Goal: Information Seeking & Learning: Learn about a topic

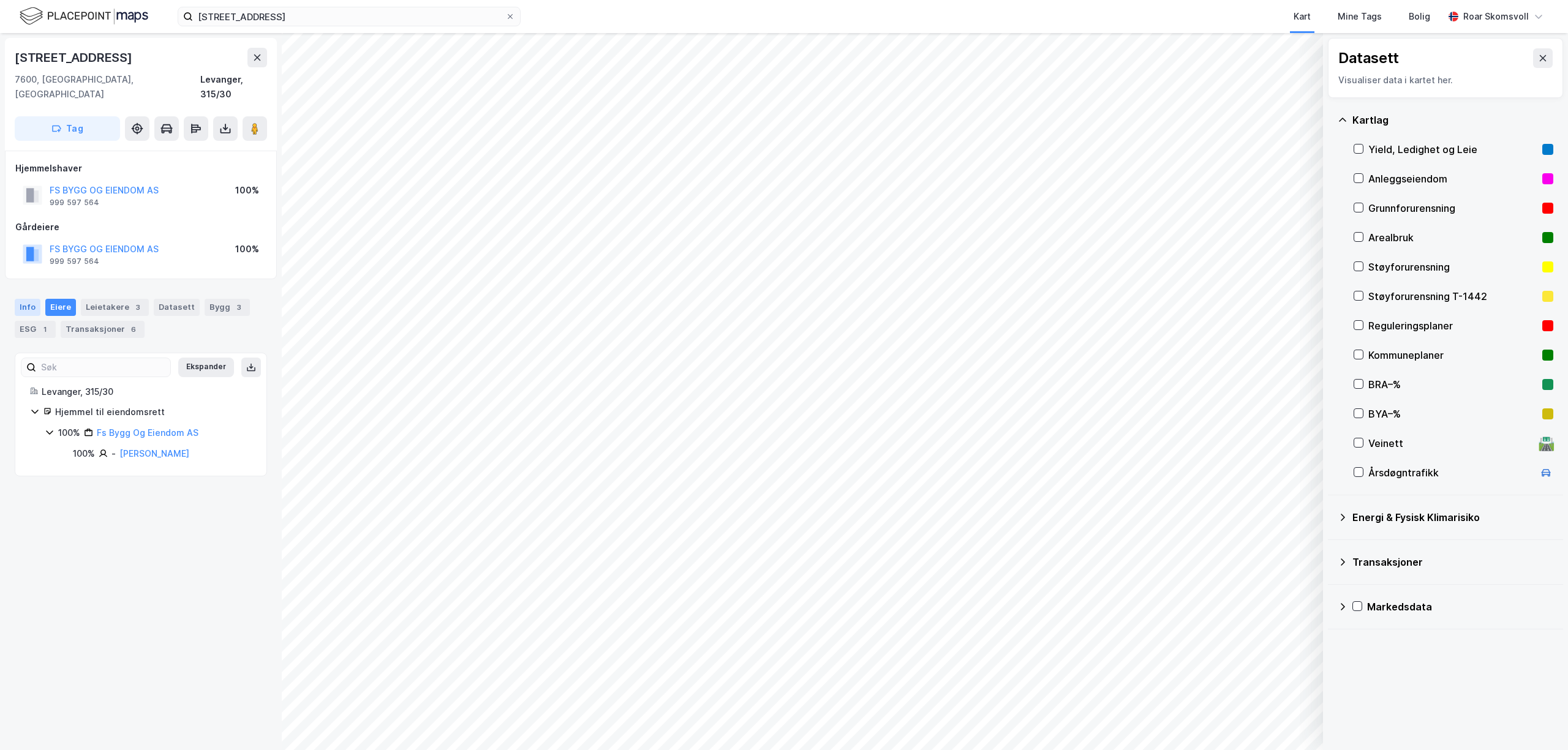
click at [28, 299] on div "Info" at bounding box center [28, 307] width 26 height 17
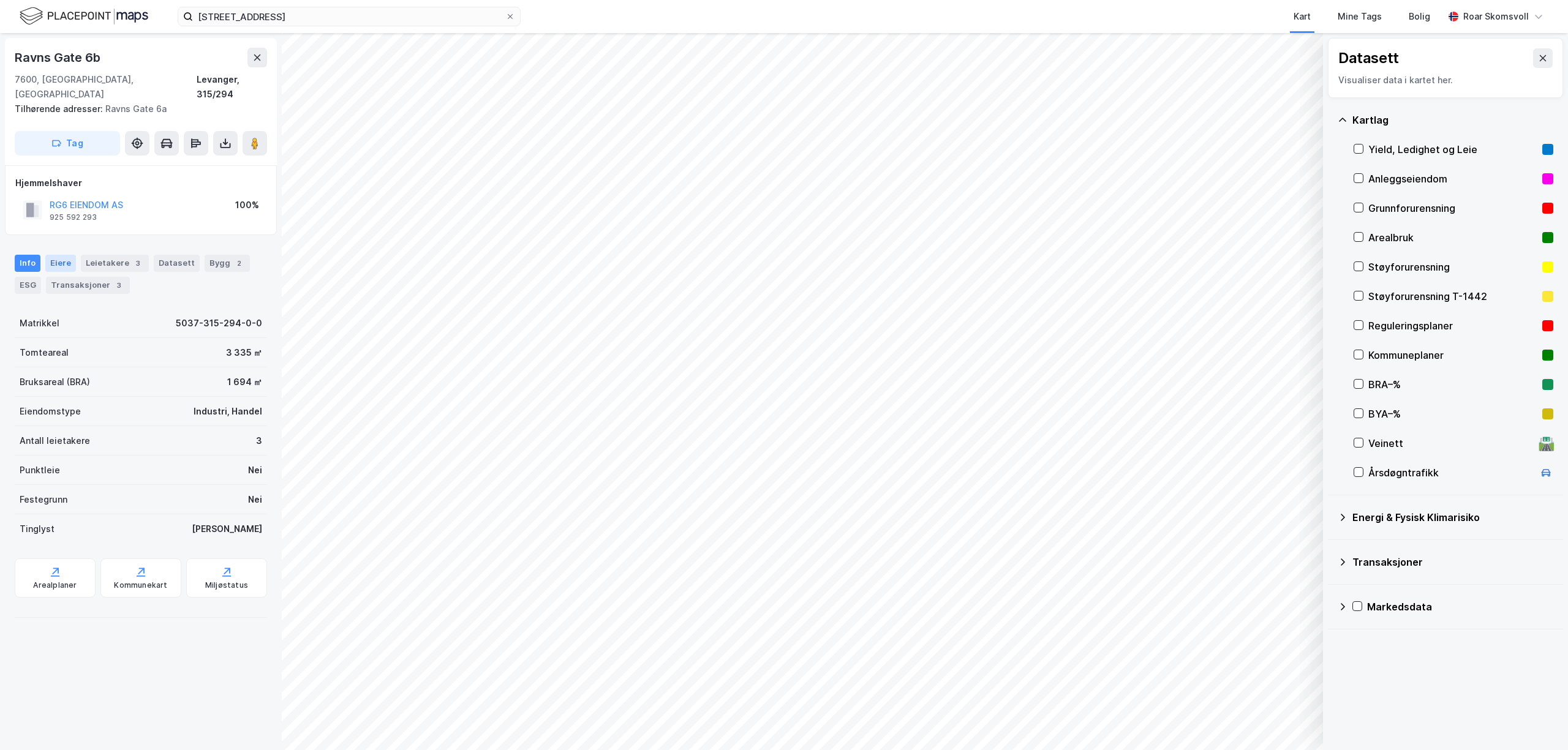
click at [60, 254] on div "Eiere" at bounding box center [61, 263] width 31 height 17
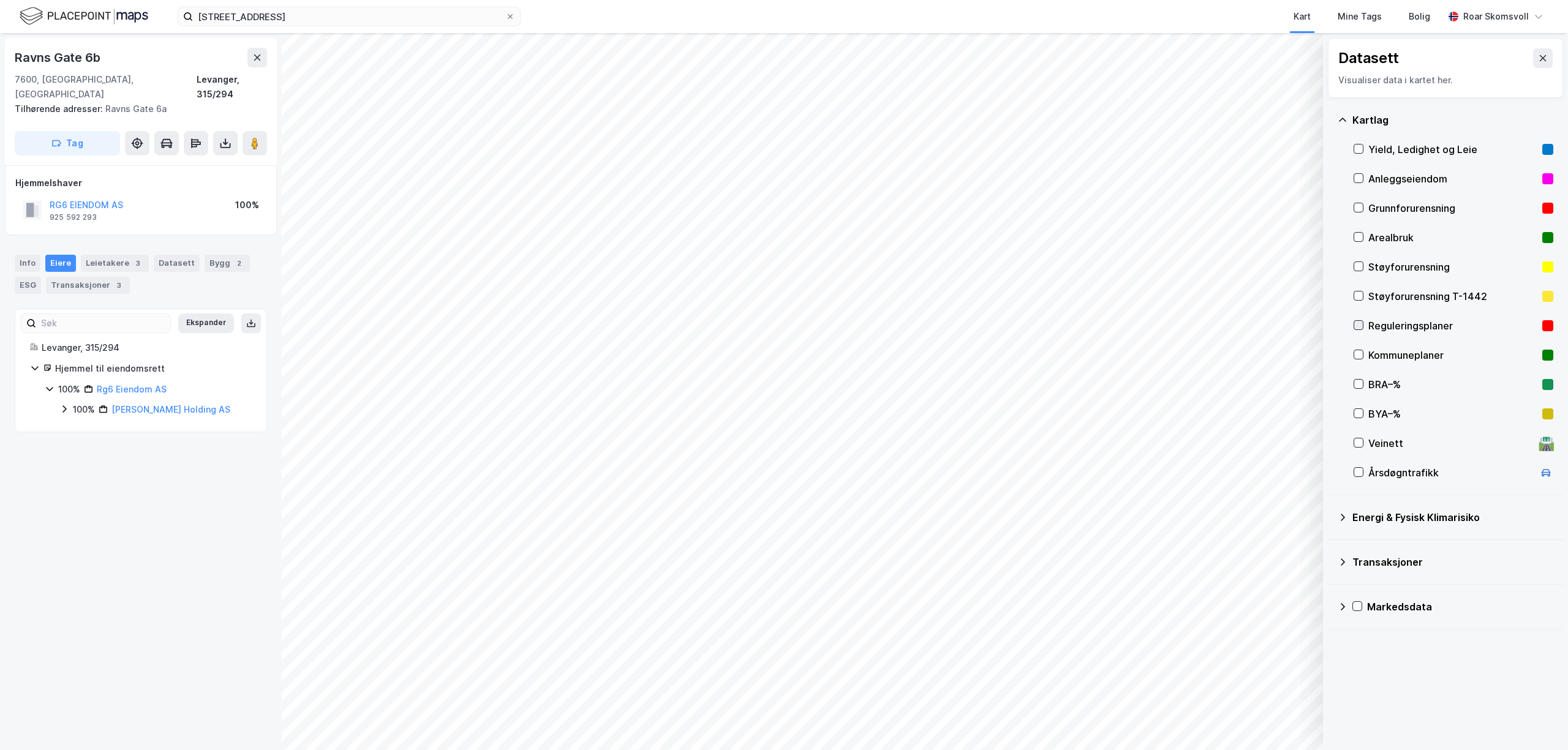
click at [1358, 326] on icon at bounding box center [1358, 325] width 8 height 8
click at [1358, 324] on icon at bounding box center [1358, 325] width 8 height 8
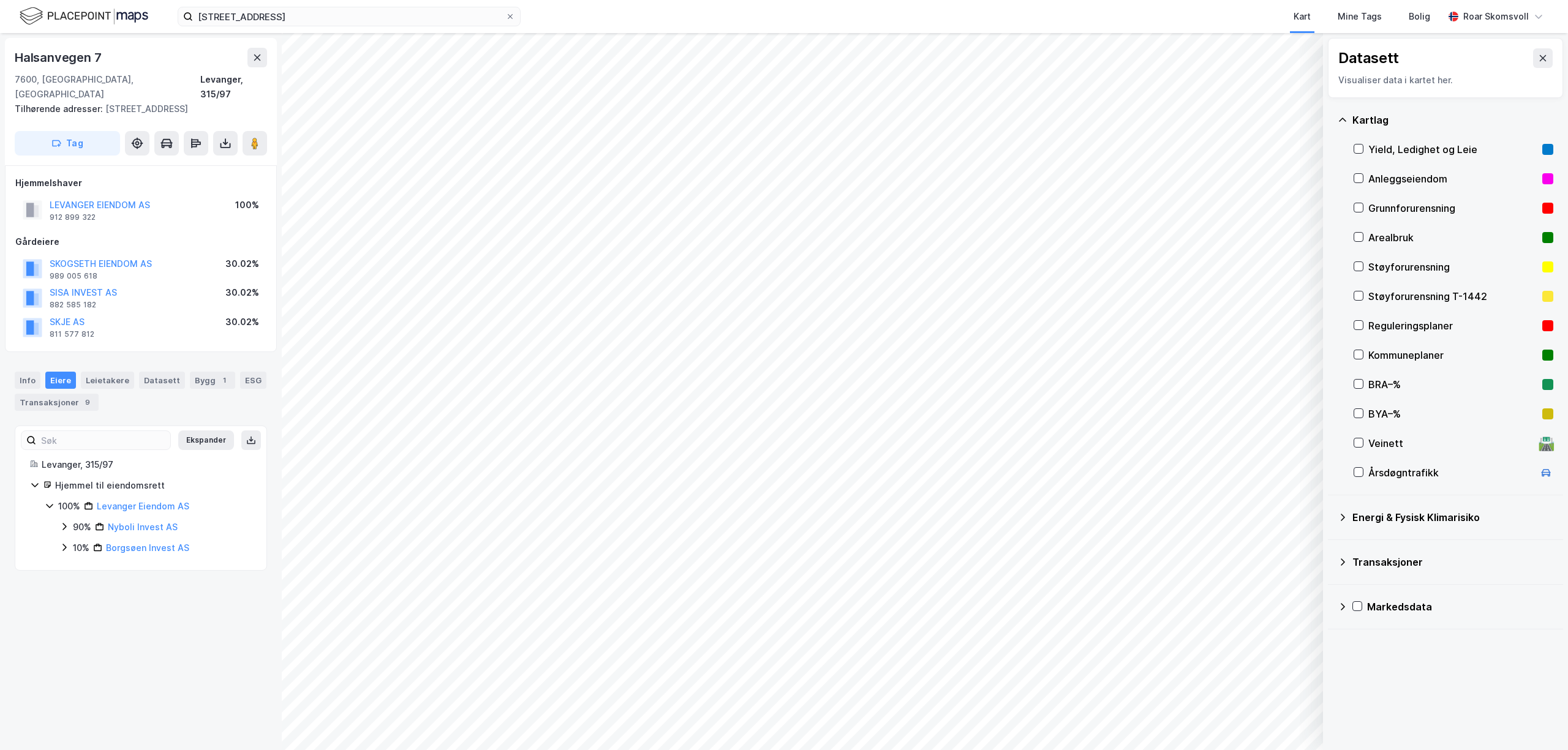
click at [63, 542] on icon at bounding box center [64, 547] width 10 height 10
click at [62, 522] on icon at bounding box center [64, 526] width 10 height 10
click at [78, 542] on icon at bounding box center [79, 547] width 10 height 10
click at [92, 563] on icon at bounding box center [93, 568] width 10 height 10
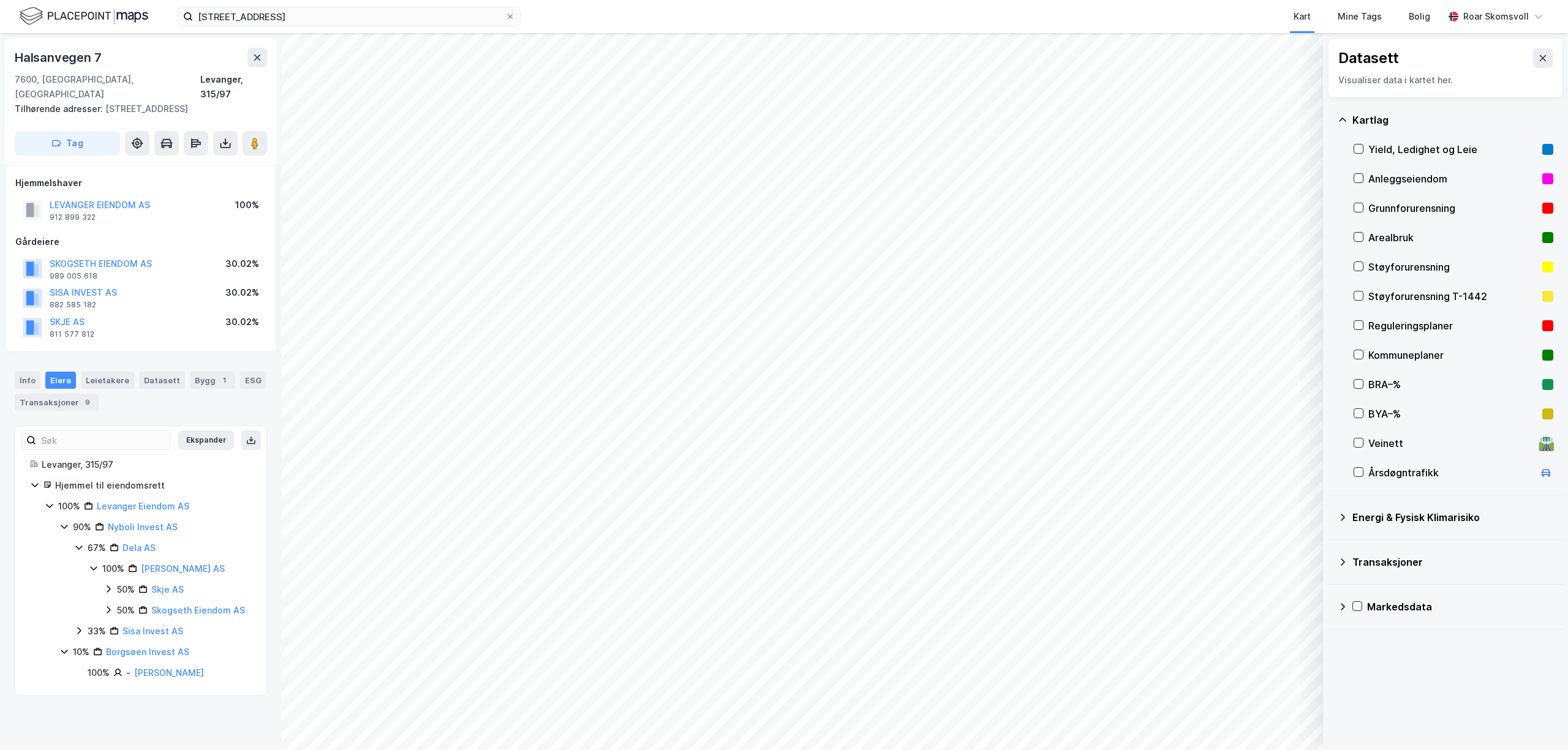
click at [109, 605] on icon at bounding box center [108, 610] width 10 height 10
click at [106, 605] on icon at bounding box center [108, 610] width 10 height 10
click at [78, 542] on icon at bounding box center [79, 547] width 10 height 10
click at [64, 522] on icon at bounding box center [64, 526] width 10 height 10
click at [60, 542] on icon at bounding box center [64, 547] width 10 height 10
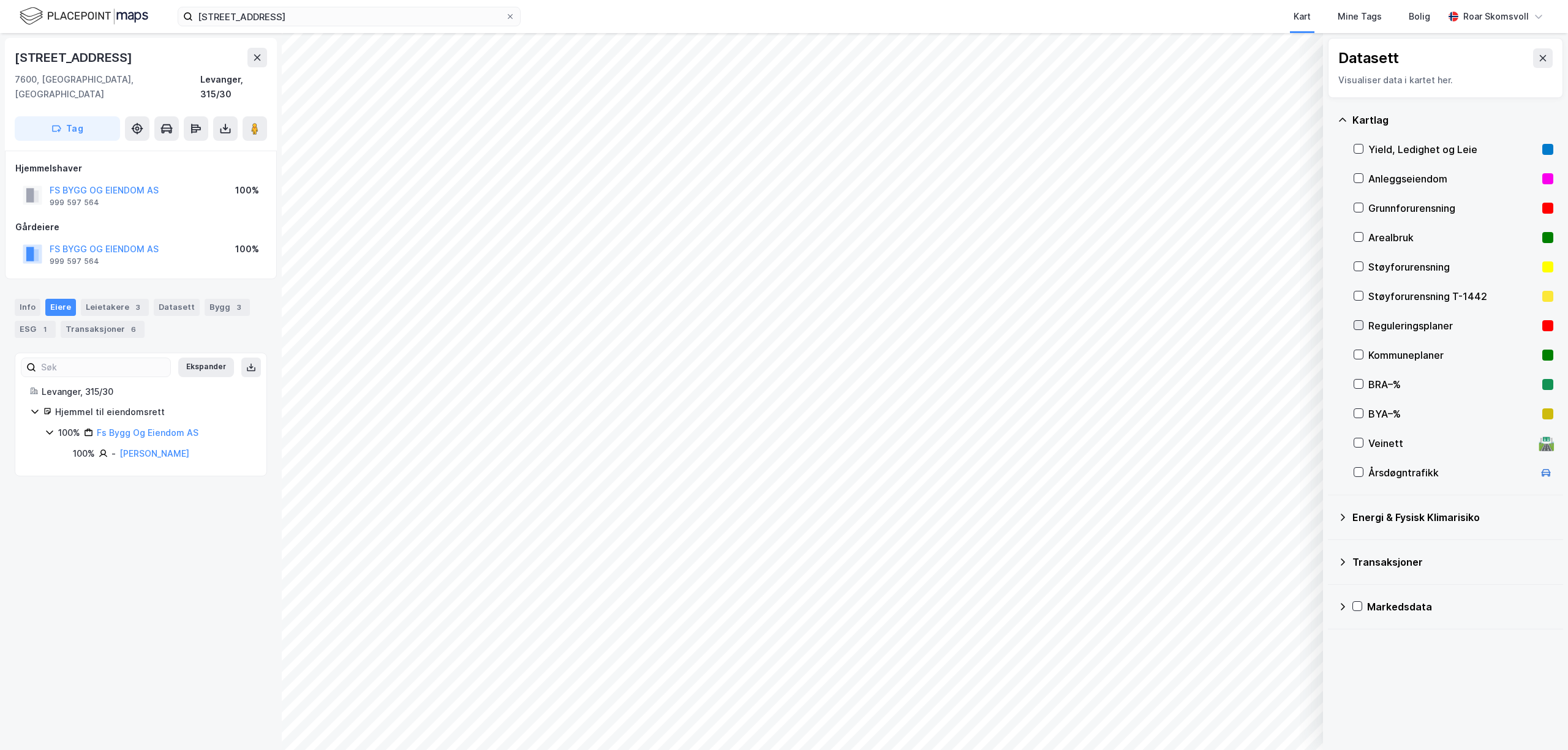
click at [1358, 324] on icon at bounding box center [1358, 325] width 8 height 8
click at [1358, 326] on icon at bounding box center [1359, 325] width 7 height 4
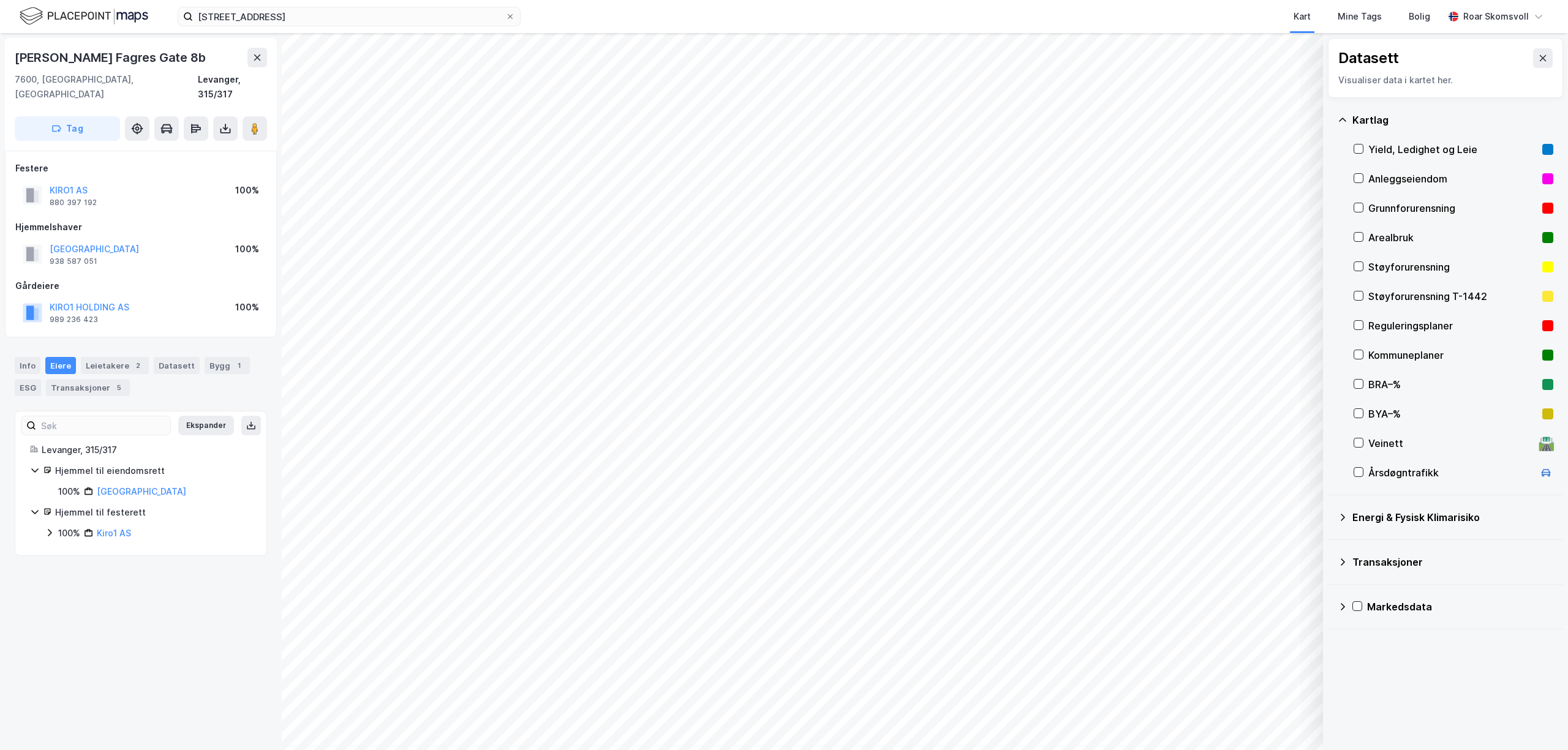
click at [48, 528] on icon at bounding box center [49, 532] width 10 height 10
click at [62, 549] on icon at bounding box center [64, 553] width 10 height 10
click at [51, 528] on icon at bounding box center [49, 532] width 10 height 10
click at [62, 549] on icon at bounding box center [64, 553] width 10 height 10
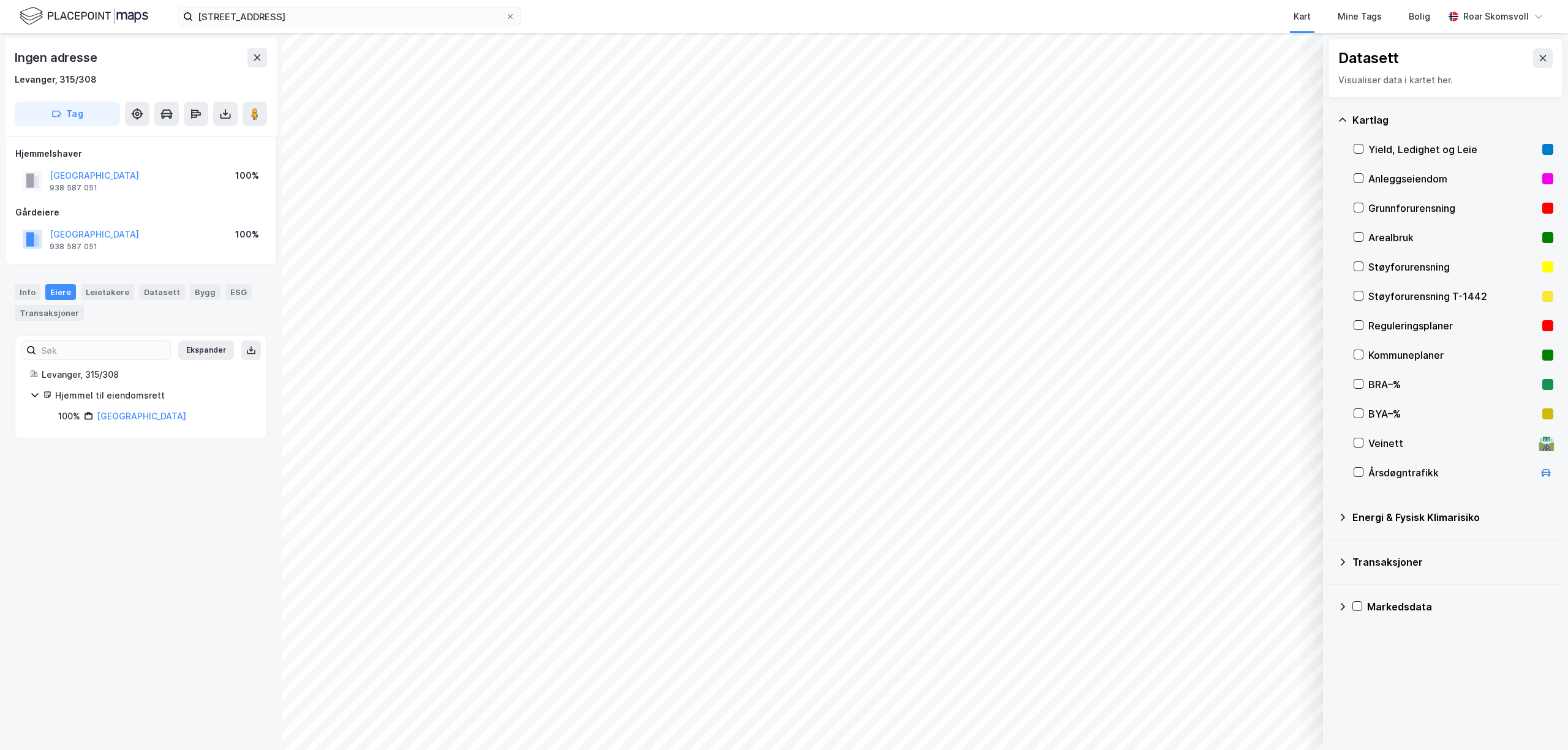
click at [1359, 332] on div "Reguleringsplaner" at bounding box center [1453, 326] width 199 height 29
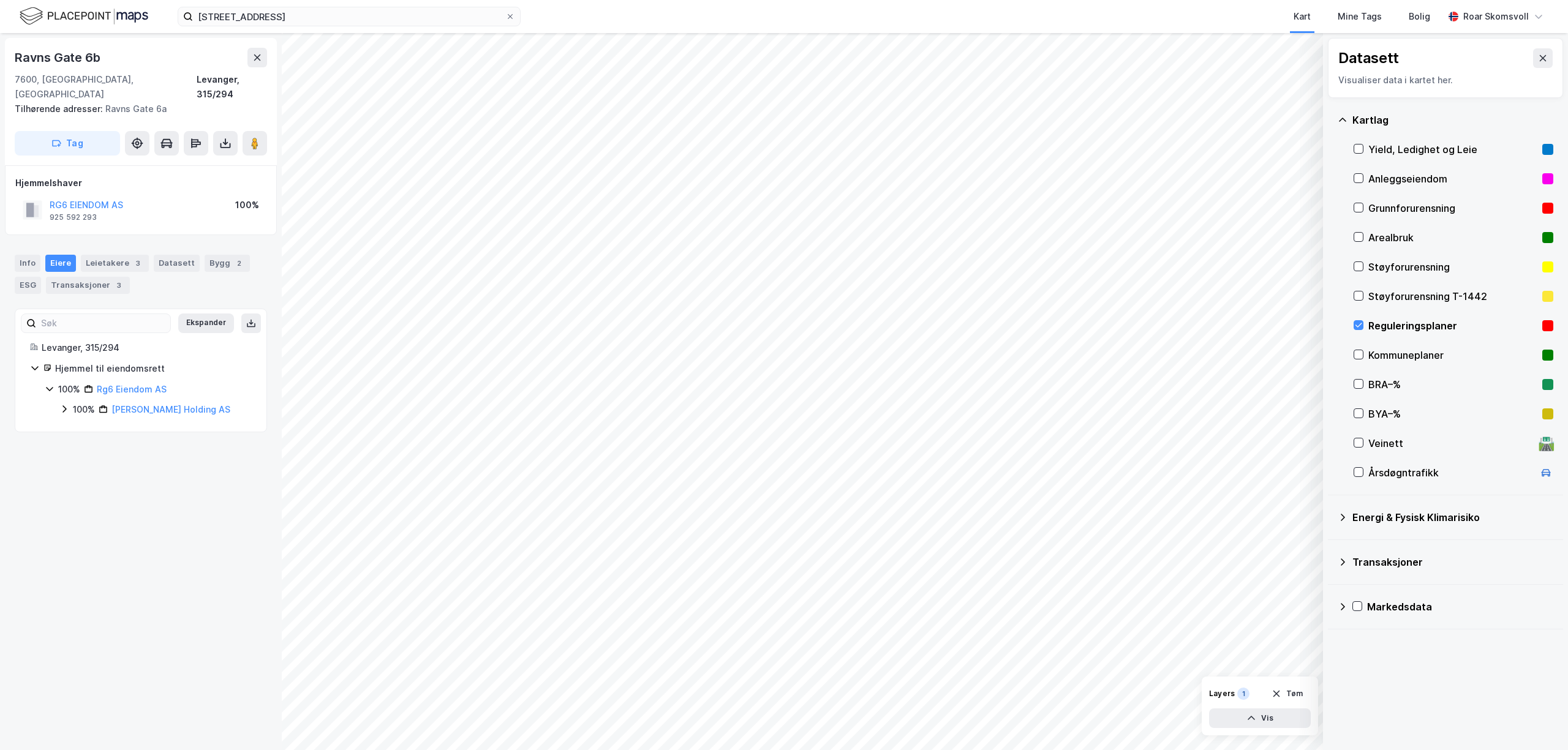
click at [66, 404] on icon at bounding box center [64, 408] width 10 height 10
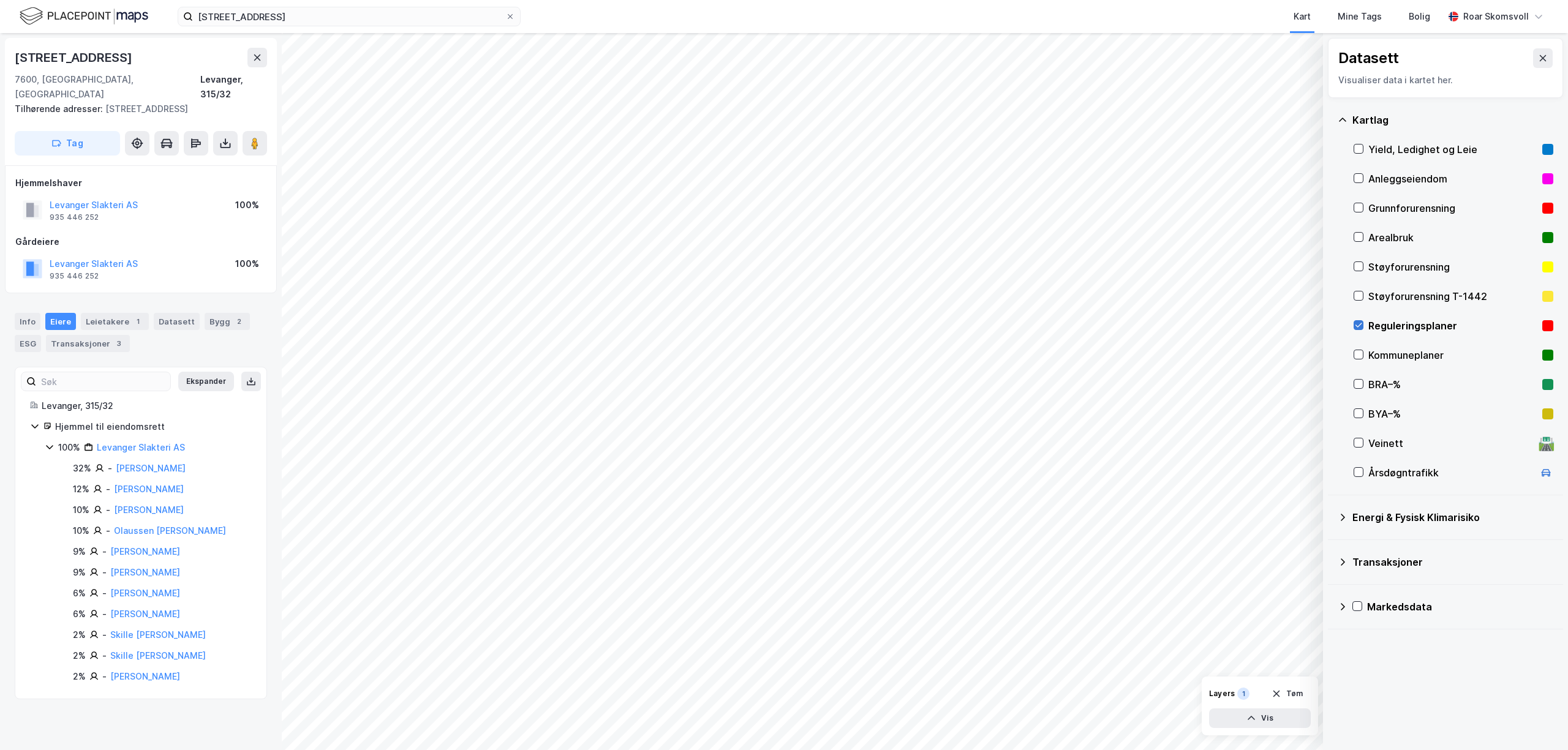
click at [1358, 328] on icon at bounding box center [1358, 325] width 8 height 8
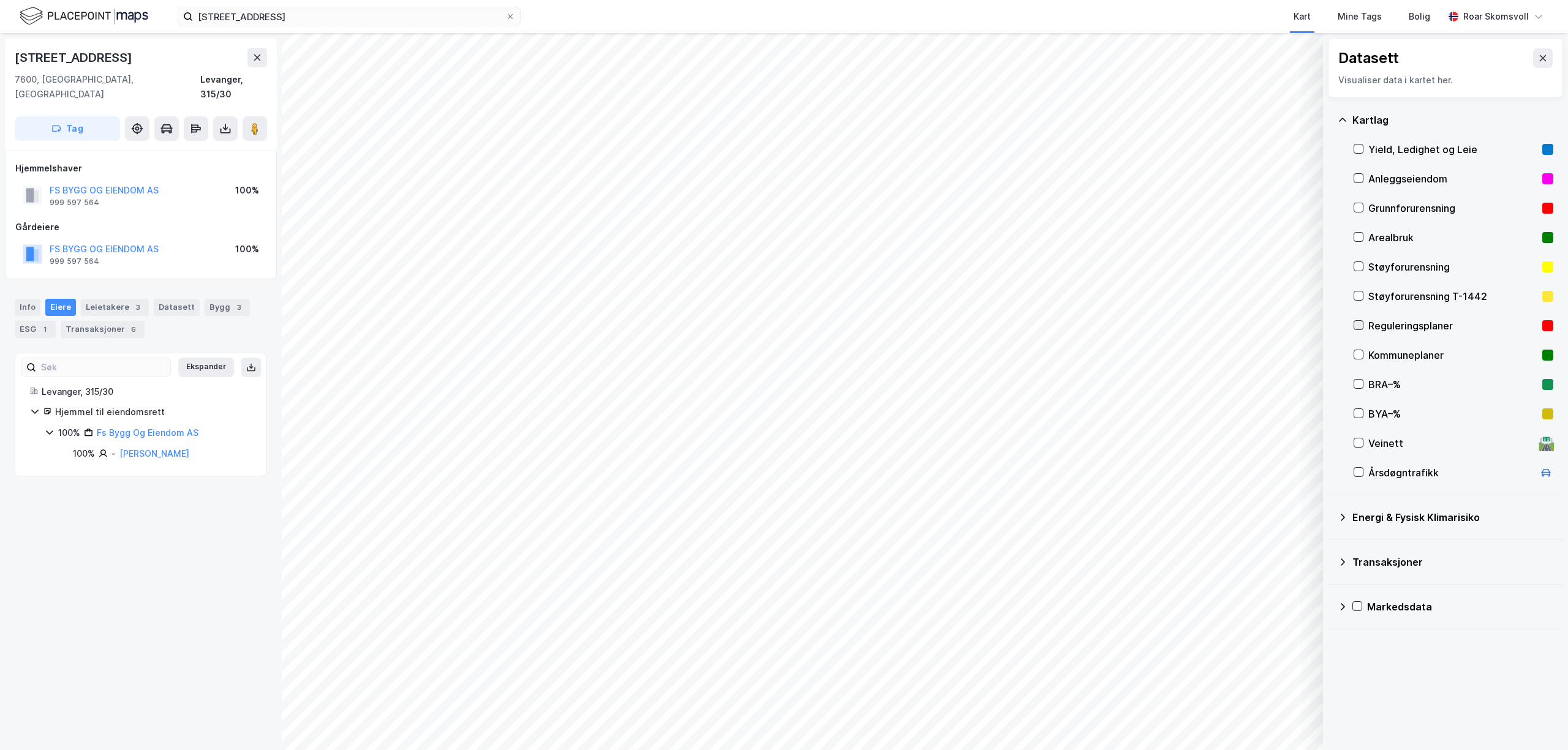
click at [1359, 326] on icon at bounding box center [1358, 325] width 8 height 8
click at [1361, 322] on icon at bounding box center [1358, 325] width 8 height 8
click at [256, 122] on image at bounding box center [255, 128] width 7 height 12
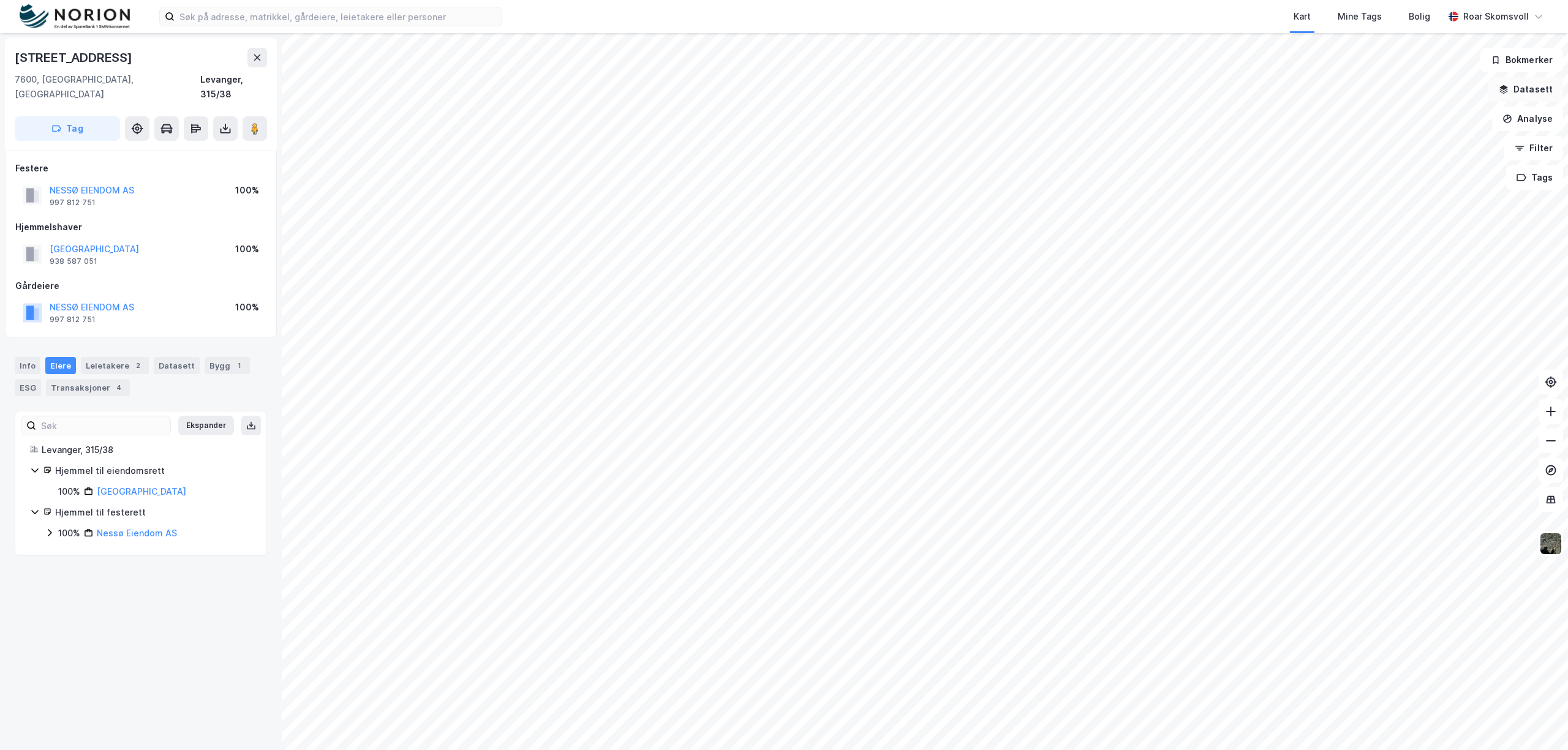
click at [1533, 87] on button "Datasett" at bounding box center [1526, 89] width 75 height 24
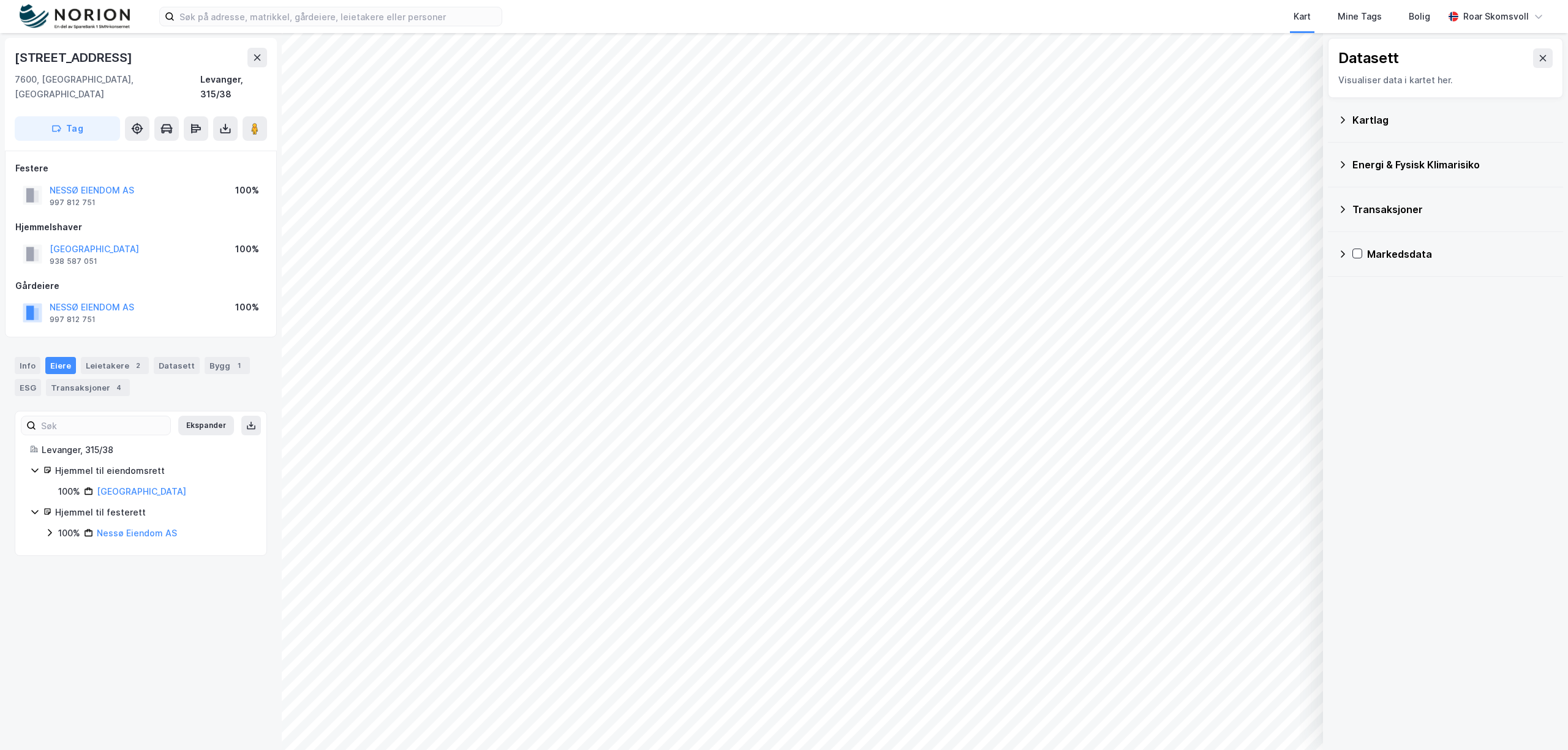
click at [1341, 124] on icon at bounding box center [1342, 120] width 10 height 10
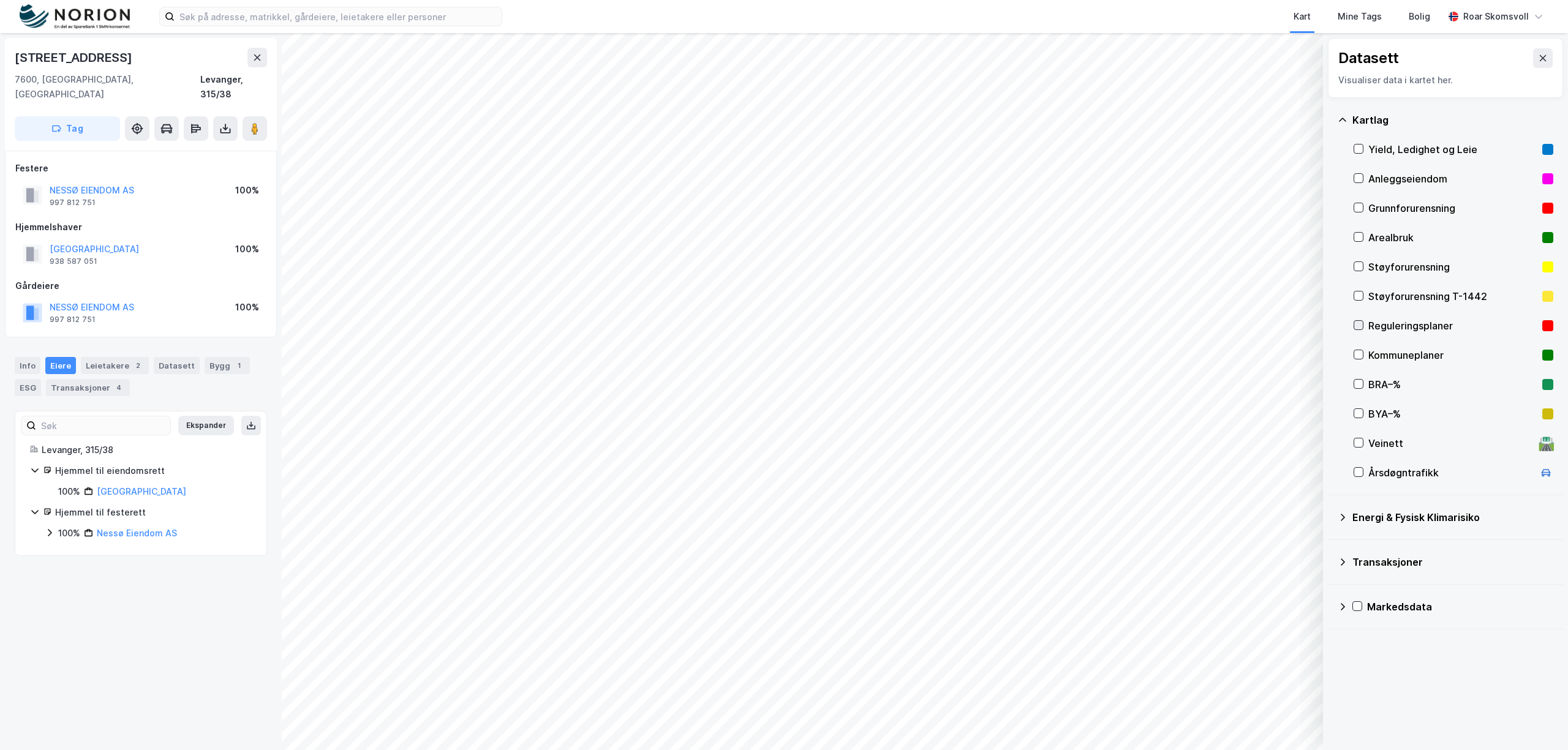
click at [1358, 323] on icon at bounding box center [1358, 325] width 8 height 8
